Goal: Task Accomplishment & Management: Manage account settings

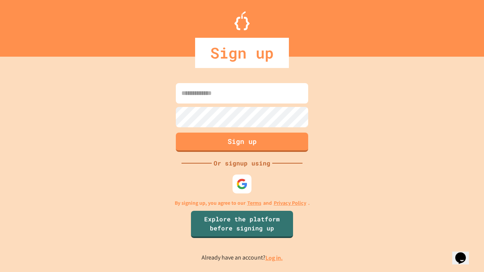
click at [274, 258] on link "Log in." at bounding box center [273, 258] width 17 height 8
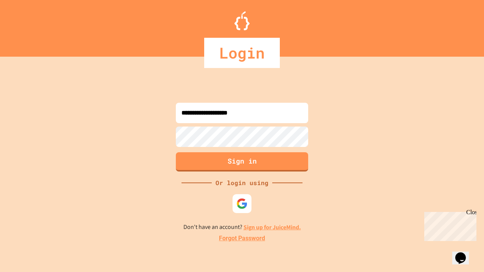
type input "**********"
